Goal: Communication & Community: Answer question/provide support

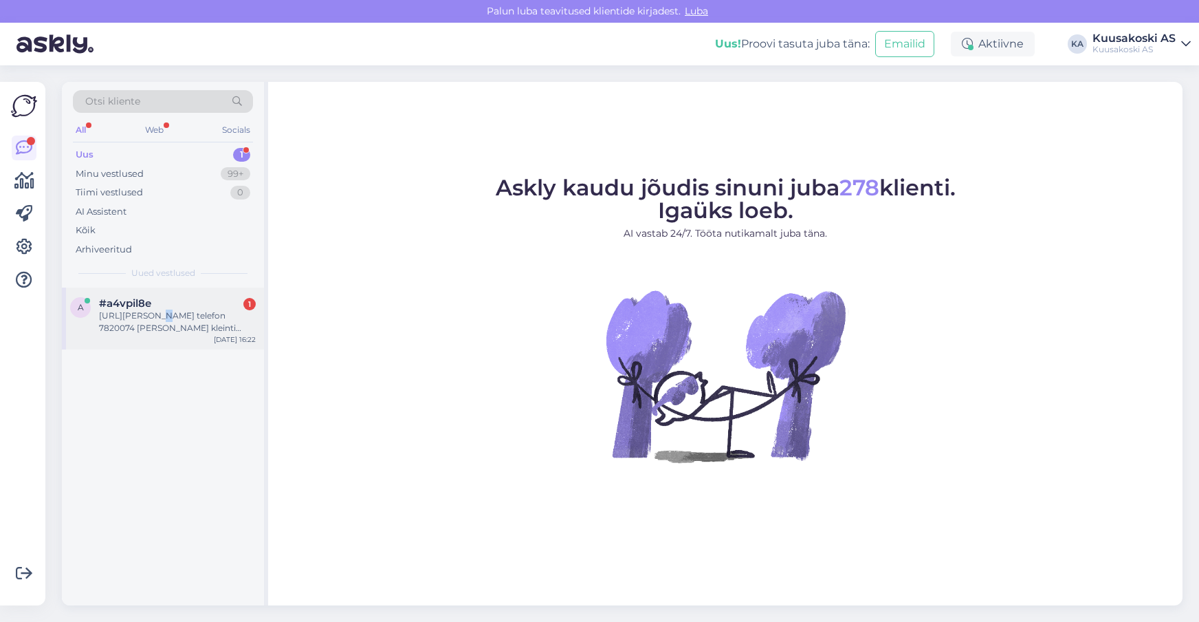
click at [160, 314] on div "[URL][PERSON_NAME] telefon 7820074 [PERSON_NAME] kleinti [PERSON_NAME] Vene Föd…" at bounding box center [177, 321] width 157 height 25
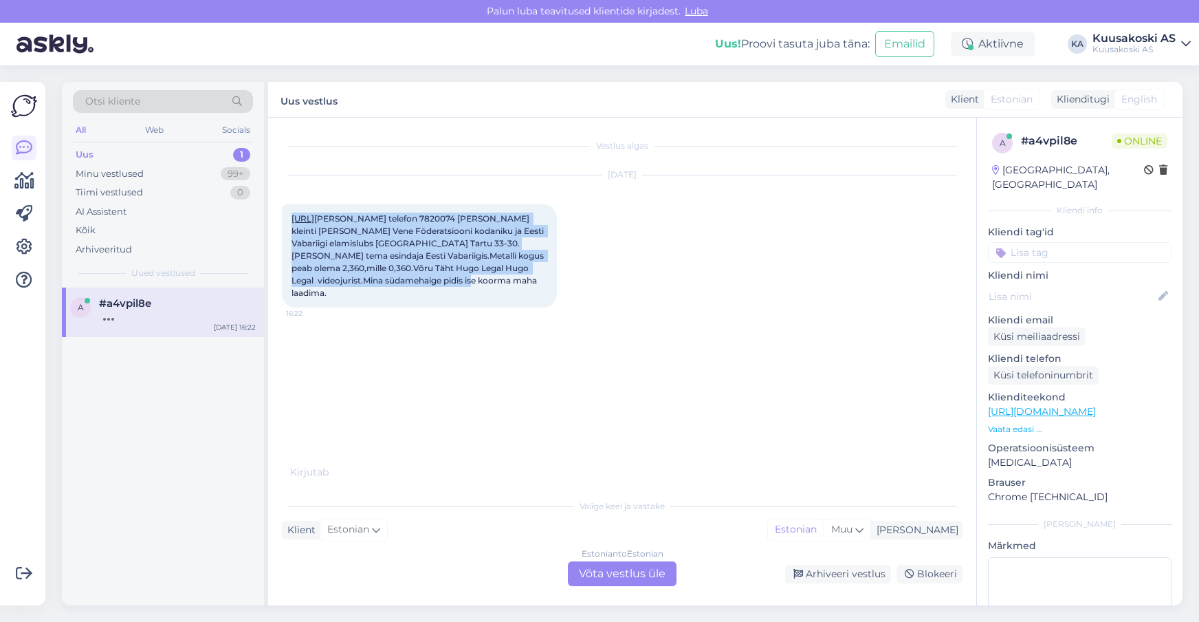
drag, startPoint x: 329, startPoint y: 294, endPoint x: 275, endPoint y: 210, distance: 99.9
click at [275, 210] on div "Vestlus algas [DATE] [URL][PERSON_NAME] telefon 7820074 [PERSON_NAME] kleinti […" at bounding box center [622, 361] width 708 height 487
copy span "[URL][PERSON_NAME] telefon 7820074 [PERSON_NAME] kleinti [PERSON_NAME] Vene Föd…"
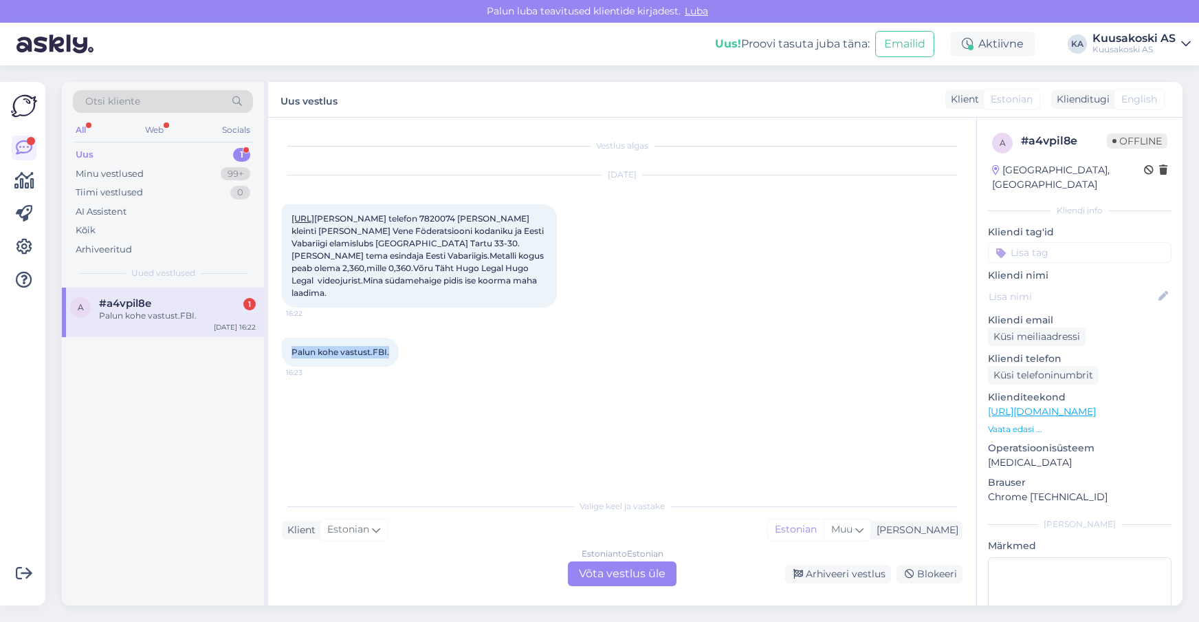
drag, startPoint x: 388, startPoint y: 354, endPoint x: 291, endPoint y: 353, distance: 97.6
click at [290, 353] on div "Palun kohe vastust.FBI. 16:23" at bounding box center [340, 352] width 117 height 29
copy span "Palun kohe vastust.FBI."
click at [392, 418] on div "Vestlus algas [DATE] [URL][PERSON_NAME] telefon 7820074 [PERSON_NAME] kleinti […" at bounding box center [628, 305] width 693 height 348
click at [340, 292] on div "[URL][PERSON_NAME] telefon 7820074 [PERSON_NAME] kleinti [PERSON_NAME] Vene Föd…" at bounding box center [419, 255] width 275 height 103
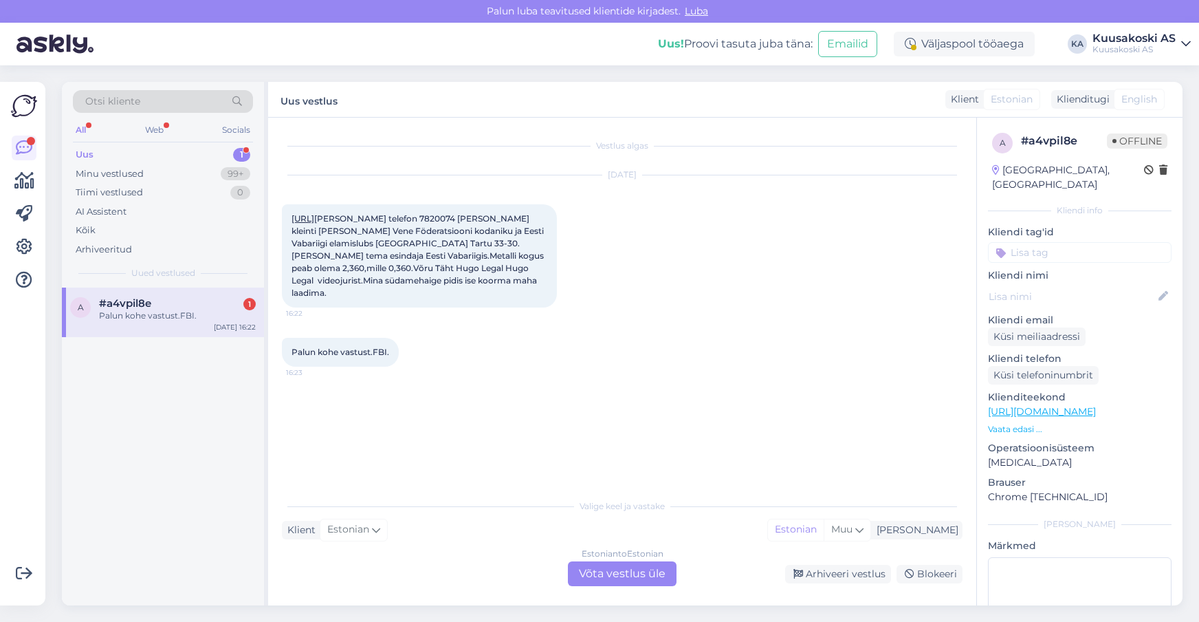
click at [326, 296] on span "[URL][PERSON_NAME] telefon 7820074 [PERSON_NAME] kleinti [PERSON_NAME] Vene Föd…" at bounding box center [419, 255] width 254 height 85
click at [635, 569] on div "Estonian to Estonian Võta vestlus üle" at bounding box center [622, 573] width 109 height 25
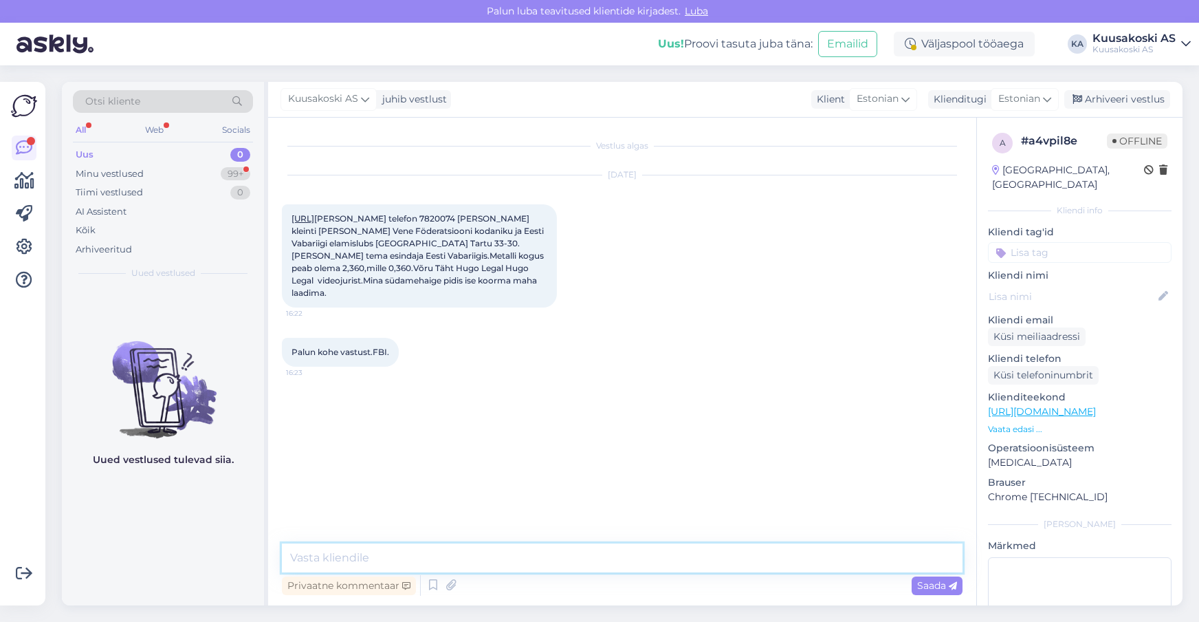
click at [333, 560] on textarea at bounding box center [622, 557] width 681 height 29
click at [512, 557] on textarea "Tere. Täname pöördumise eest. Võtame Teiega ühendust esmaspäeval, [DATE]." at bounding box center [622, 557] width 681 height 29
click at [609, 558] on textarea "Tere. Täname pöördumise eest. Võtame Teiega ühendust esmaspäeval, [DATE]." at bounding box center [622, 557] width 681 height 29
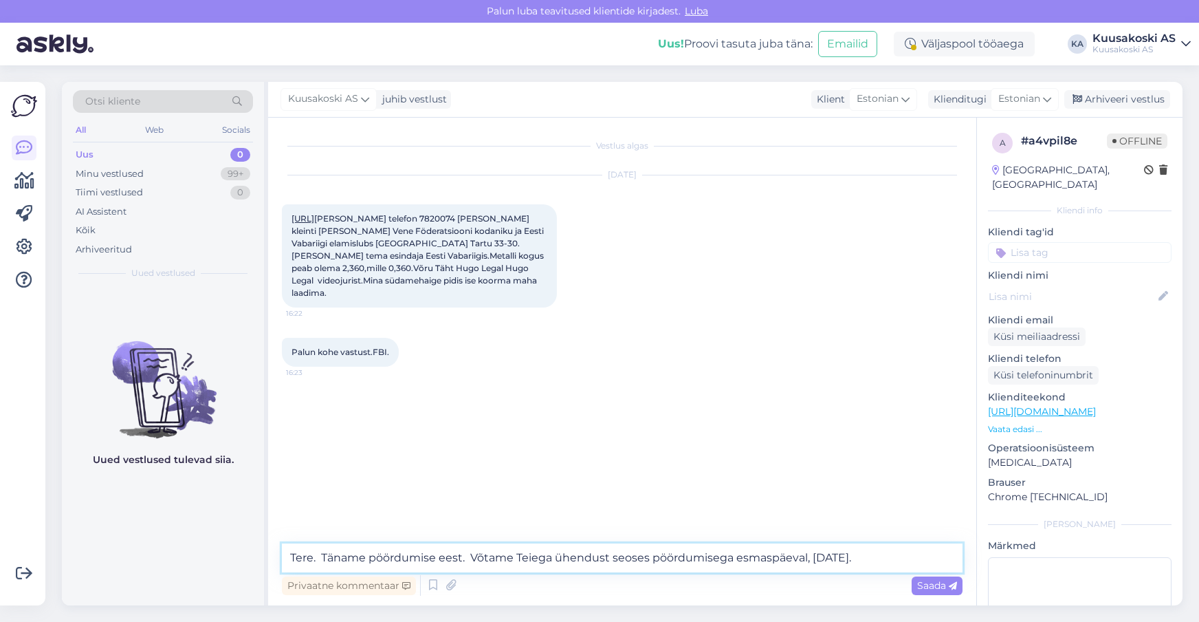
click at [897, 554] on textarea "Tere. Täname pöördumise eest. Võtame Teiega ühendust seoses pöördumisega esmasp…" at bounding box center [622, 557] width 681 height 29
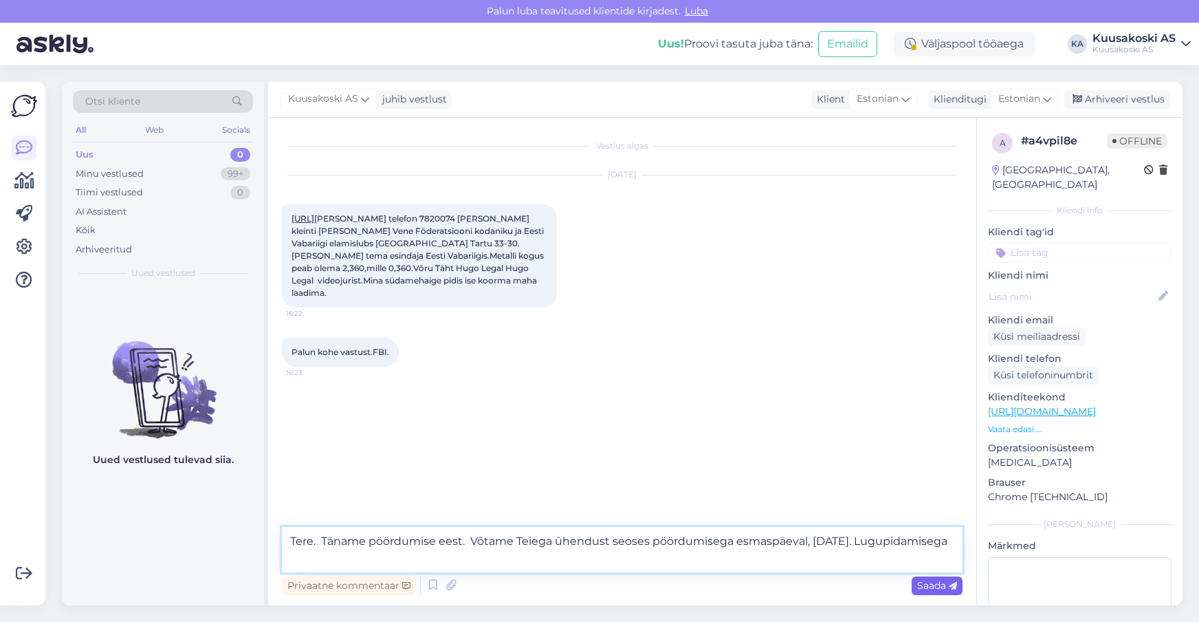
type textarea "Tere. Täname pöördumise eest. Võtame Teiega ühendust seoses pöördumisega esmasp…"
click at [932, 586] on span "Saada" at bounding box center [937, 585] width 40 height 12
